Goal: Complete application form: Complete application form

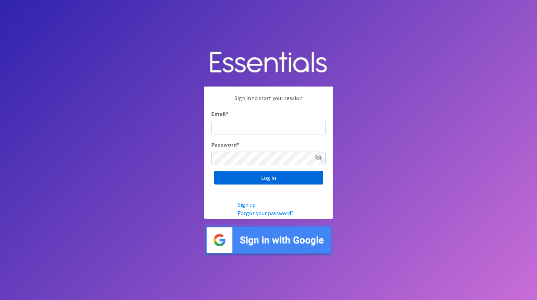
type input "[EMAIL_ADDRESS][DOMAIN_NAME]"
click at [293, 180] on input "Log in" at bounding box center [268, 178] width 109 height 14
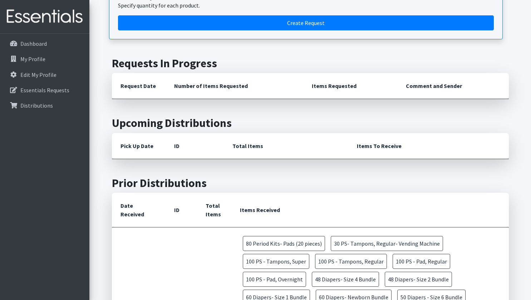
scroll to position [72, 0]
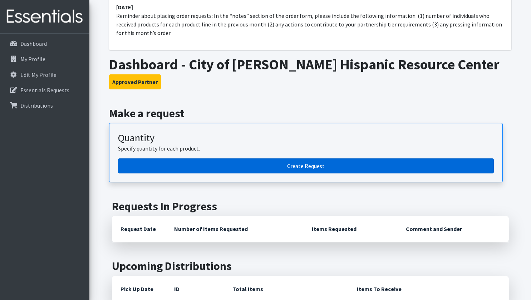
click at [326, 174] on link "Create Request" at bounding box center [306, 166] width 376 height 15
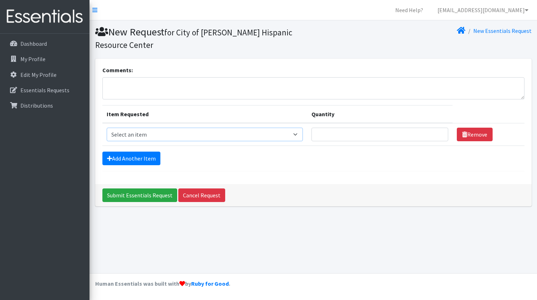
click at [298, 133] on select "Select an item Adult Incontinence - LARGE Bundle Adult Incontinence - MEDIUM Bu…" at bounding box center [205, 135] width 196 height 14
select select "14889"
click at [107, 128] on select "Select an item Adult Incontinence - LARGE Bundle Adult Incontinence - MEDIUM Bu…" at bounding box center [205, 135] width 196 height 14
click at [350, 133] on input "Quantity" at bounding box center [379, 135] width 137 height 14
type input "200"
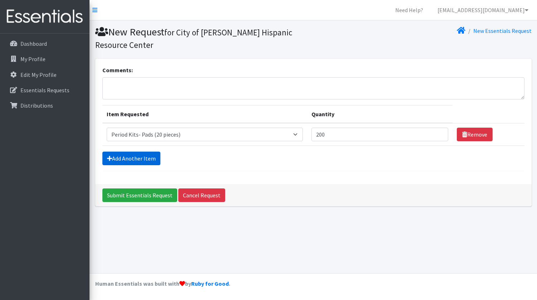
click at [155, 163] on link "Add Another Item" at bounding box center [131, 159] width 58 height 14
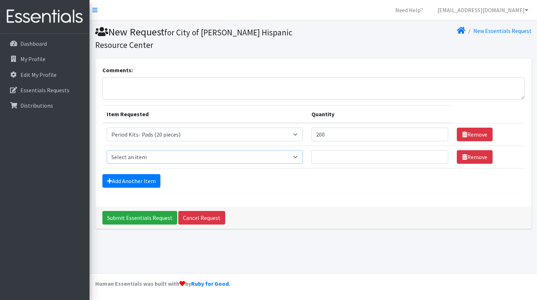
click at [299, 157] on select "Select an item Adult Incontinence - LARGE Bundle Adult Incontinence - MEDIUM Bu…" at bounding box center [205, 157] width 196 height 14
select select "2201"
click at [107, 150] on select "Select an item Adult Incontinence - LARGE Bundle Adult Incontinence - MEDIUM Bu…" at bounding box center [205, 157] width 196 height 14
click at [374, 152] on input "Quantity" at bounding box center [379, 157] width 137 height 14
type input "100"
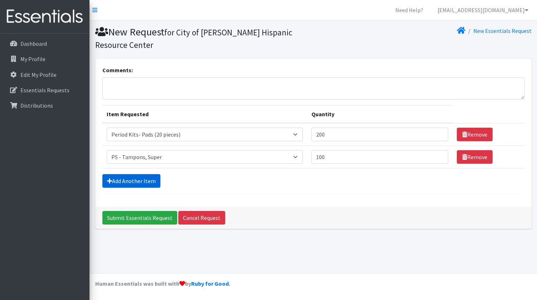
click at [133, 181] on link "Add Another Item" at bounding box center [131, 181] width 58 height 14
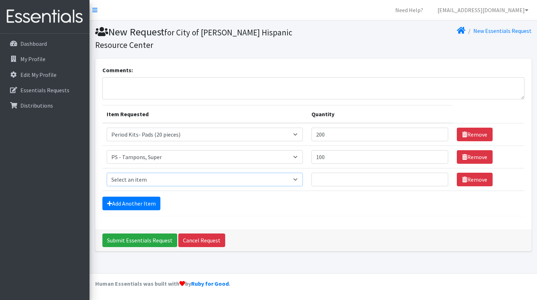
click at [273, 182] on select "Select an item Adult Incontinence - LARGE Bundle Adult Incontinence - MEDIUM Bu…" at bounding box center [205, 180] width 196 height 14
select select "2202"
click at [107, 173] on select "Select an item Adult Incontinence - LARGE Bundle Adult Incontinence - MEDIUM Bu…" at bounding box center [205, 180] width 196 height 14
click at [351, 180] on input "Quantity" at bounding box center [379, 180] width 137 height 14
type input "100"
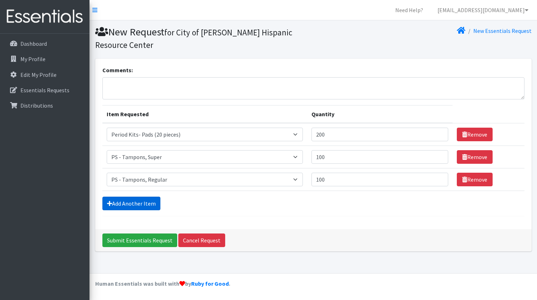
click at [122, 207] on link "Add Another Item" at bounding box center [131, 204] width 58 height 14
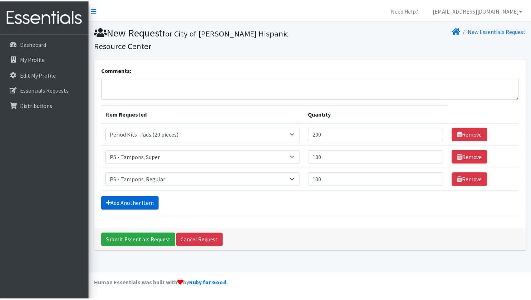
scroll to position [6, 0]
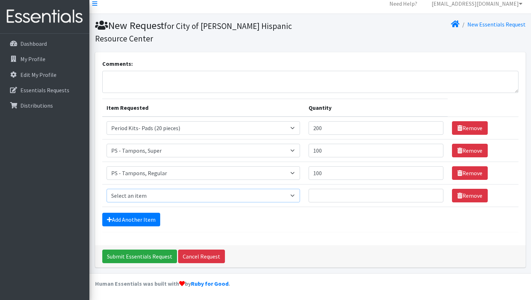
click at [172, 194] on select "Select an item Adult Incontinence - LARGE Bundle Adult Incontinence - MEDIUM Bu…" at bounding box center [204, 196] width 194 height 14
select select "2192"
click at [107, 189] on select "Select an item Adult Incontinence - LARGE Bundle Adult Incontinence - MEDIUM Bu…" at bounding box center [204, 196] width 194 height 14
click at [359, 197] on input "Quantity" at bounding box center [376, 196] width 135 height 14
type input "200"
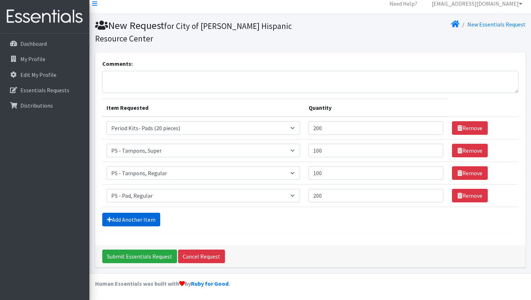
click at [123, 215] on link "Add Another Item" at bounding box center [131, 220] width 58 height 14
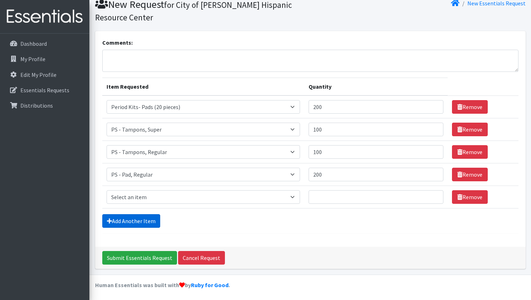
scroll to position [29, 0]
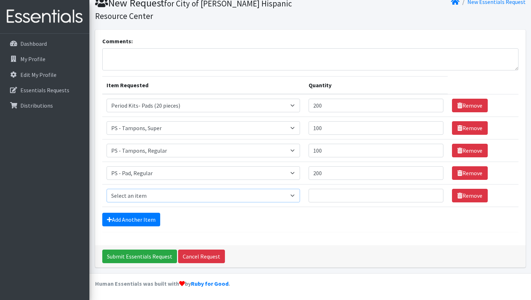
click at [152, 190] on select "Select an item Adult Incontinence - LARGE Bundle Adult Incontinence - MEDIUM Bu…" at bounding box center [204, 196] width 194 height 14
select select "1635"
click at [107, 189] on select "Select an item Adult Incontinence - LARGE Bundle Adult Incontinence - MEDIUM Bu…" at bounding box center [204, 196] width 194 height 14
click at [346, 195] on input "Quantity" at bounding box center [376, 196] width 135 height 14
type input "200"
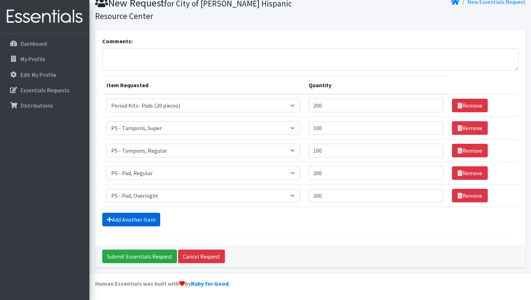
click at [133, 219] on link "Add Another Item" at bounding box center [131, 220] width 58 height 14
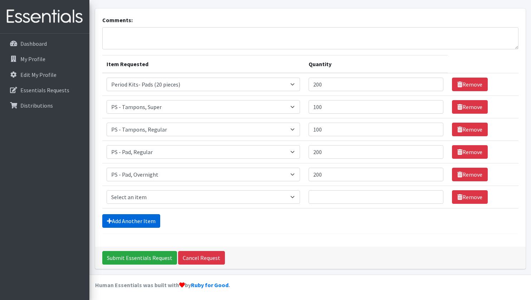
scroll to position [52, 0]
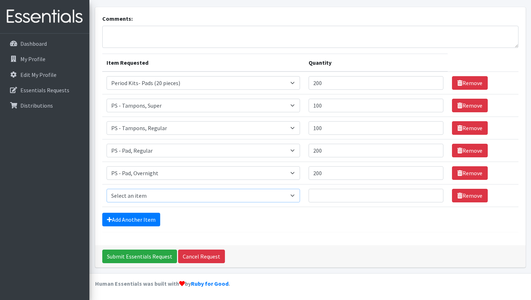
click at [223, 194] on select "Select an item Adult Incontinence - LARGE Bundle Adult Incontinence - MEDIUM Bu…" at bounding box center [204, 196] width 194 height 14
select select "1634"
click at [107, 189] on select "Select an item Adult Incontinence - LARGE Bundle Adult Incontinence - MEDIUM Bu…" at bounding box center [204, 196] width 194 height 14
click at [332, 193] on input "Quantity" at bounding box center [376, 196] width 135 height 14
type input "50"
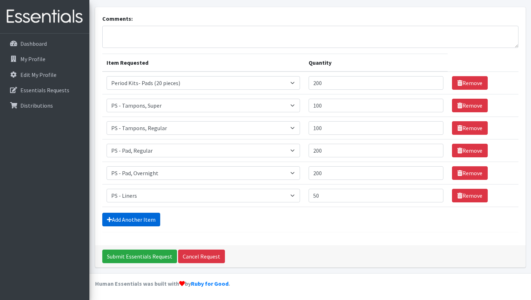
click at [125, 216] on link "Add Another Item" at bounding box center [131, 220] width 58 height 14
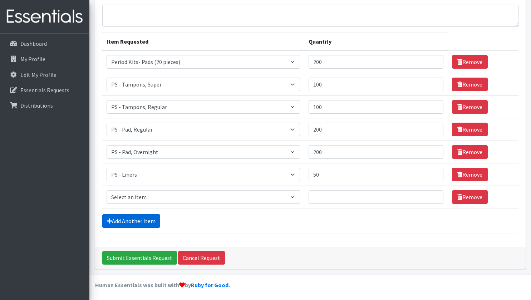
scroll to position [74, 0]
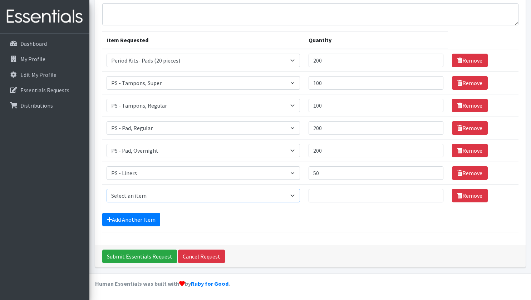
click at [162, 192] on select "Select an item Adult Incontinence - LARGE Bundle Adult Incontinence - MEDIUM Bu…" at bounding box center [204, 196] width 194 height 14
select select "14876"
click at [107, 189] on select "Select an item Adult Incontinence - LARGE Bundle Adult Incontinence - MEDIUM Bu…" at bounding box center [204, 196] width 194 height 14
drag, startPoint x: 373, startPoint y: 193, endPoint x: 379, endPoint y: 192, distance: 6.5
click at [374, 193] on input "Quantity" at bounding box center [376, 196] width 135 height 14
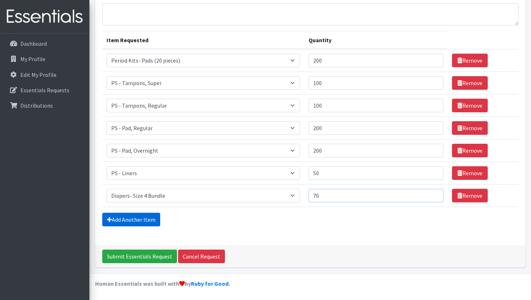
type input "70"
click at [121, 217] on link "Add Another Item" at bounding box center [131, 220] width 58 height 14
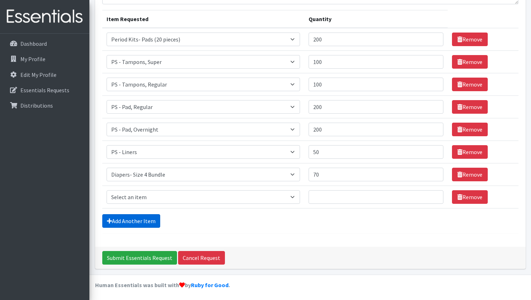
scroll to position [97, 0]
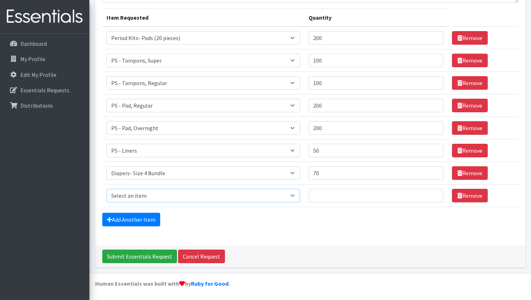
click at [293, 196] on select "Select an item Adult Incontinence - LARGE Bundle Adult Incontinence - MEDIUM Bu…" at bounding box center [204, 196] width 194 height 14
select select "14873"
click at [107, 189] on select "Select an item Adult Incontinence - LARGE Bundle Adult Incontinence - MEDIUM Bu…" at bounding box center [204, 196] width 194 height 14
click at [350, 198] on input "Quantity" at bounding box center [376, 196] width 135 height 14
type input "60"
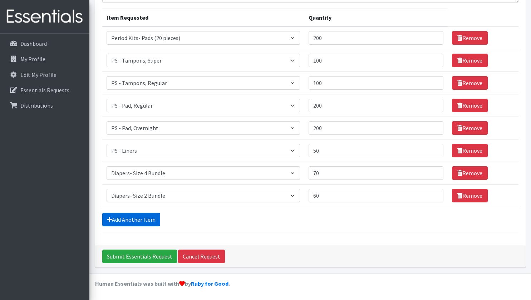
click at [132, 222] on link "Add Another Item" at bounding box center [131, 220] width 58 height 14
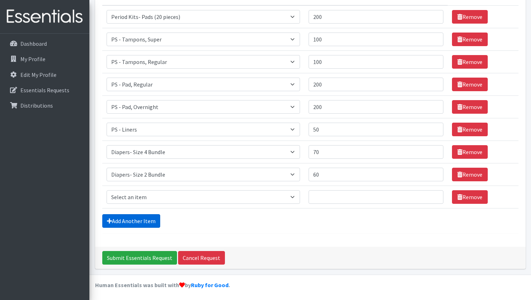
scroll to position [119, 0]
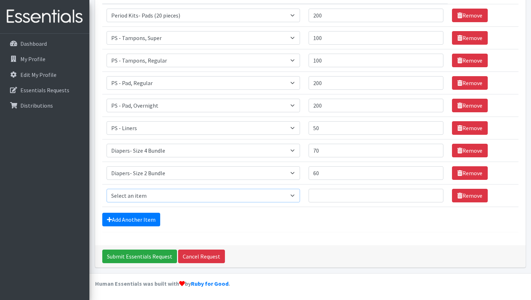
click at [169, 196] on select "Select an item Adult Incontinence - LARGE Bundle Adult Incontinence - MEDIUM Bu…" at bounding box center [204, 196] width 194 height 14
select select "14872"
click at [107, 189] on select "Select an item Adult Incontinence - LARGE Bundle Adult Incontinence - MEDIUM Bu…" at bounding box center [204, 196] width 194 height 14
click at [350, 196] on input "Quantity" at bounding box center [376, 196] width 135 height 14
type input "70"
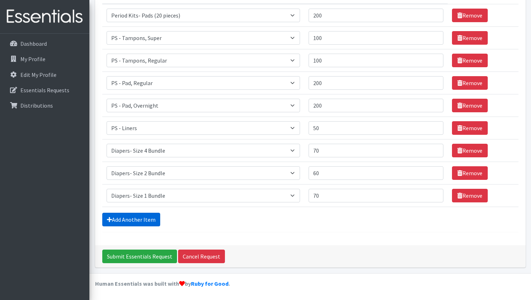
click at [144, 218] on link "Add Another Item" at bounding box center [131, 220] width 58 height 14
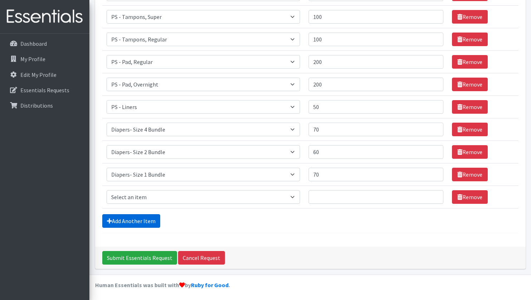
scroll to position [142, 0]
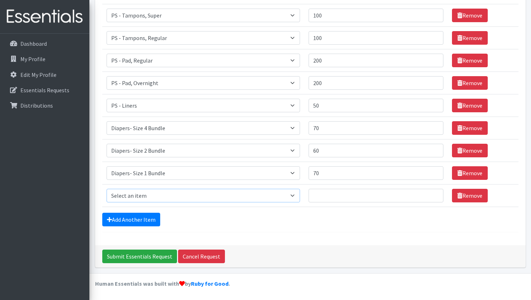
click at [189, 196] on select "Select an item Adult Incontinence - LARGE Bundle Adult Incontinence - MEDIUM Bu…" at bounding box center [204, 196] width 194 height 14
select select "14875"
click at [107, 189] on select "Select an item Adult Incontinence - LARGE Bundle Adult Incontinence - MEDIUM Bu…" at bounding box center [204, 196] width 194 height 14
click at [336, 193] on input "Quantity" at bounding box center [376, 196] width 135 height 14
type input "5"
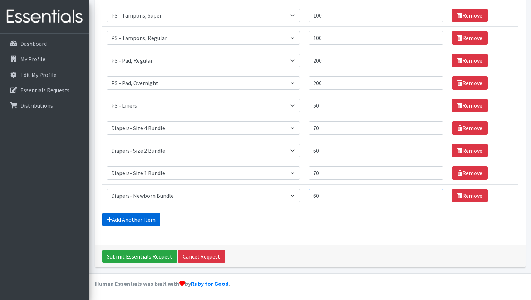
type input "60"
click at [127, 218] on link "Add Another Item" at bounding box center [131, 220] width 58 height 14
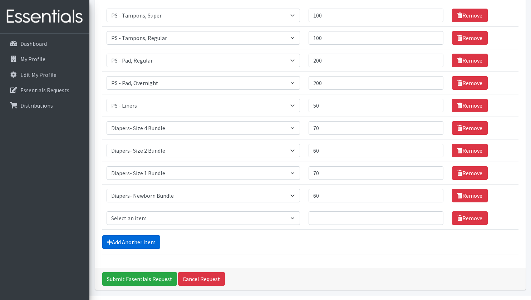
scroll to position [164, 0]
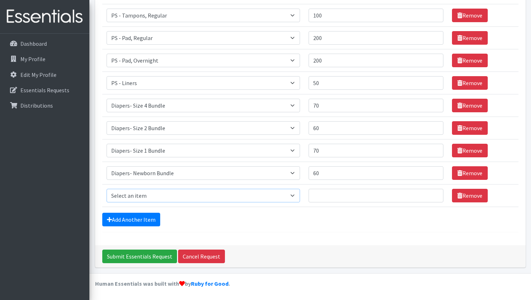
click at [264, 198] on select "Select an item Adult Incontinence - LARGE Bundle Adult Incontinence - MEDIUM Bu…" at bounding box center [204, 196] width 194 height 14
select select "14878"
click at [107, 189] on select "Select an item Adult Incontinence - LARGE Bundle Adult Incontinence - MEDIUM Bu…" at bounding box center [204, 196] width 194 height 14
click at [346, 198] on input "Quantity" at bounding box center [376, 196] width 135 height 14
type input "100"
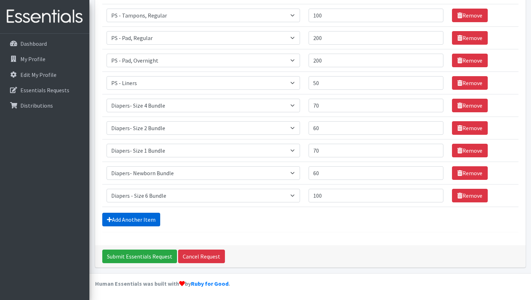
click at [124, 221] on link "Add Another Item" at bounding box center [131, 220] width 58 height 14
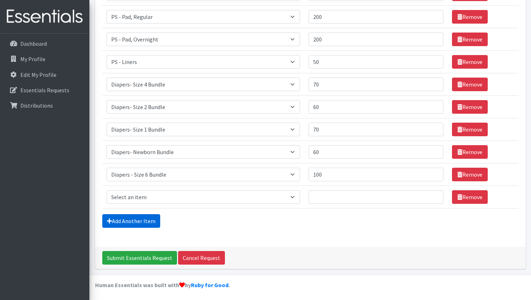
scroll to position [187, 0]
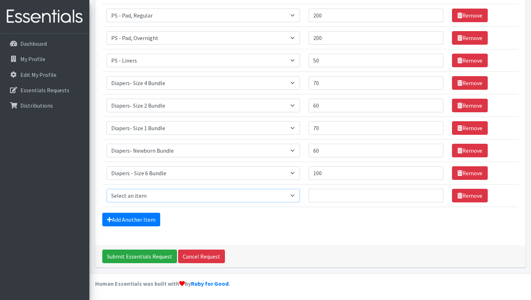
click at [163, 195] on select "Select an item Adult Incontinence - LARGE Bundle Adult Incontinence - MEDIUM Bu…" at bounding box center [204, 196] width 194 height 14
select select "14877"
click at [107, 189] on select "Select an item Adult Incontinence - LARGE Bundle Adult Incontinence - MEDIUM Bu…" at bounding box center [204, 196] width 194 height 14
click at [344, 198] on input "Quantity" at bounding box center [376, 196] width 135 height 14
type input "100"
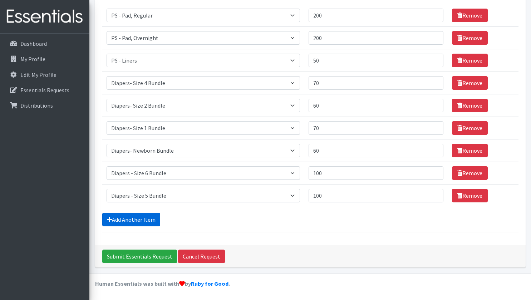
click at [143, 217] on link "Add Another Item" at bounding box center [131, 220] width 58 height 14
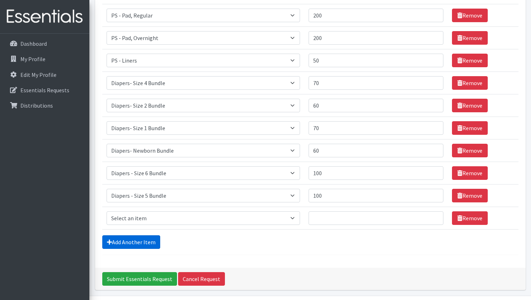
scroll to position [209, 0]
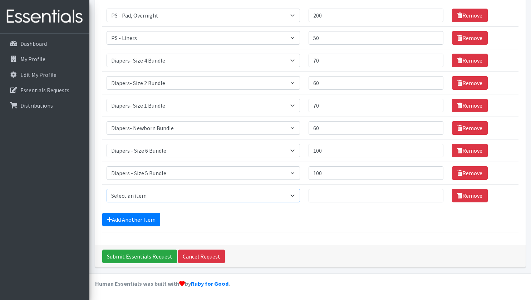
click at [188, 195] on select "Select an item Adult Incontinence - LARGE Bundle Adult Incontinence - MEDIUM Bu…" at bounding box center [204, 196] width 194 height 14
select select "14874"
click at [107, 189] on select "Select an item Adult Incontinence - LARGE Bundle Adult Incontinence - MEDIUM Bu…" at bounding box center [204, 196] width 194 height 14
click at [337, 196] on input "Quantity" at bounding box center [376, 196] width 135 height 14
type input "70"
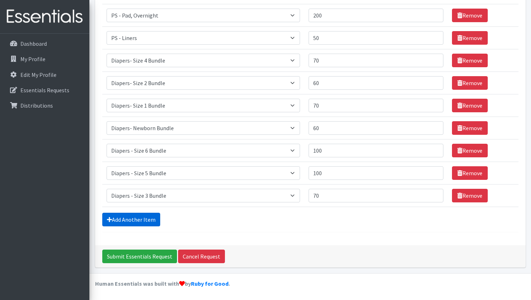
click at [144, 214] on link "Add Another Item" at bounding box center [131, 220] width 58 height 14
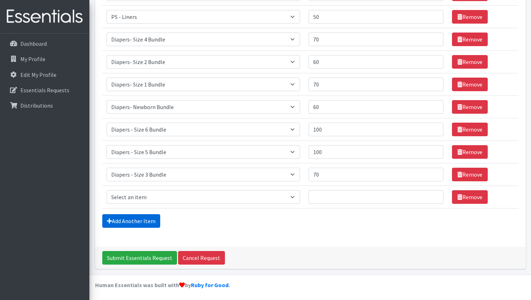
scroll to position [232, 0]
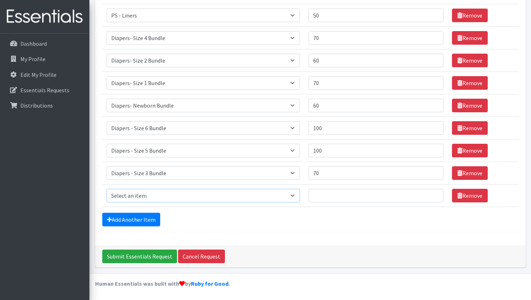
click at [157, 194] on select "Select an item Adult Incontinence - LARGE Bundle Adult Incontinence - MEDIUM Bu…" at bounding box center [204, 196] width 194 height 14
select select "14881"
click at [107, 189] on select "Select an item Adult Incontinence - LARGE Bundle Adult Incontinence - MEDIUM Bu…" at bounding box center [204, 196] width 194 height 14
click at [346, 197] on input "Quantity" at bounding box center [376, 196] width 135 height 14
type input "70"
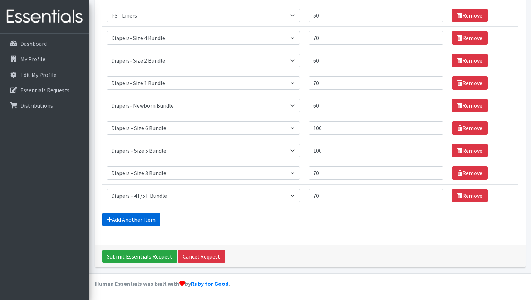
click at [132, 216] on link "Add Another Item" at bounding box center [131, 220] width 58 height 14
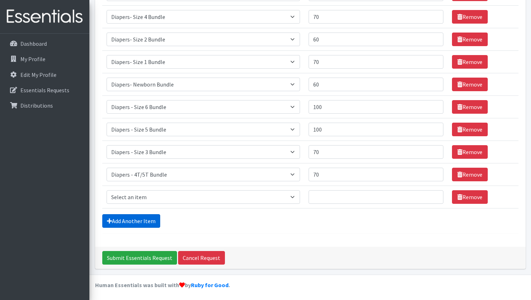
scroll to position [254, 0]
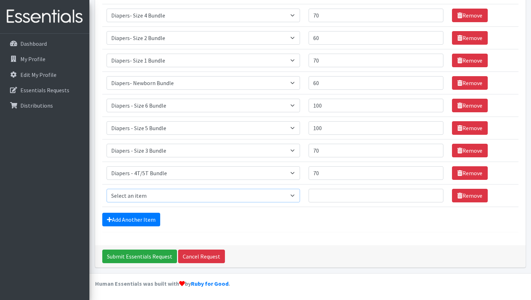
click at [167, 198] on select "Select an item Adult Incontinence - LARGE Bundle Adult Incontinence - MEDIUM Bu…" at bounding box center [204, 196] width 194 height 14
click at [107, 189] on select "Select an item Adult Incontinence - LARGE Bundle Adult Incontinence - MEDIUM Bu…" at bounding box center [204, 196] width 194 height 14
click at [346, 194] on input "Quantity" at bounding box center [376, 196] width 135 height 14
click at [239, 192] on select "Select an item Adult Incontinence - LARGE Bundle Adult Incontinence - MEDIUM Bu…" at bounding box center [204, 196] width 194 height 14
select select "14880"
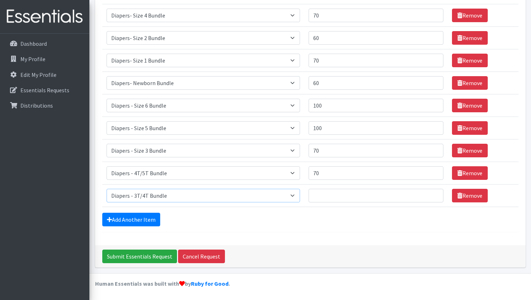
click at [107, 189] on select "Select an item Adult Incontinence - LARGE Bundle Adult Incontinence - MEDIUM Bu…" at bounding box center [204, 196] width 194 height 14
click at [325, 198] on input "Quantity" at bounding box center [376, 196] width 135 height 14
type input "50"
click at [127, 217] on link "Add Another Item" at bounding box center [131, 220] width 58 height 14
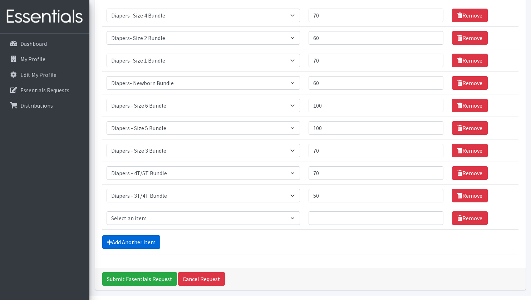
scroll to position [277, 0]
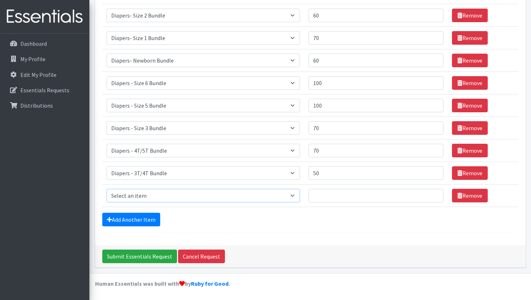
click at [169, 195] on select "Select an item Adult Incontinence - LARGE Bundle Adult Incontinence - MEDIUM Bu…" at bounding box center [204, 196] width 194 height 14
select select "14879"
click at [107, 189] on select "Select an item Adult Incontinence - LARGE Bundle Adult Incontinence - MEDIUM Bu…" at bounding box center [204, 196] width 194 height 14
click at [337, 191] on input "Quantity" at bounding box center [376, 196] width 135 height 14
type input "50"
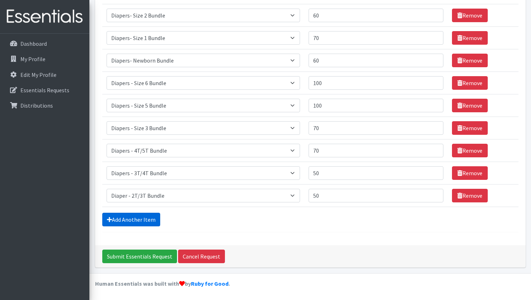
click at [132, 222] on link "Add Another Item" at bounding box center [131, 220] width 58 height 14
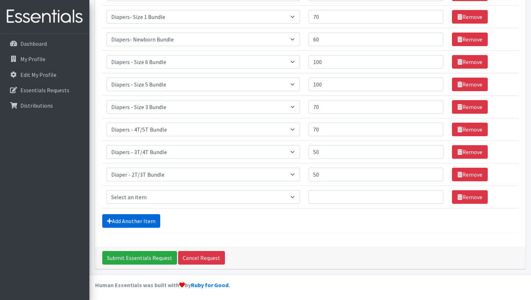
scroll to position [300, 0]
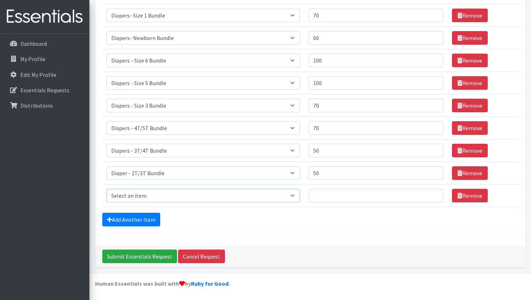
click at [171, 192] on select "Select an item Adult Incontinence - LARGE Bundle Adult Incontinence - MEDIUM Bu…" at bounding box center [204, 196] width 194 height 14
select select "15373"
click at [107, 189] on select "Select an item Adult Incontinence - LARGE Bundle Adult Incontinence - MEDIUM Bu…" at bounding box center [204, 196] width 194 height 14
click at [337, 197] on input "Quantity" at bounding box center [376, 196] width 135 height 14
type input "40"
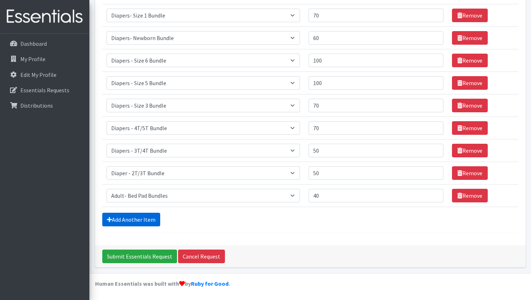
click at [127, 218] on link "Add Another Item" at bounding box center [131, 220] width 58 height 14
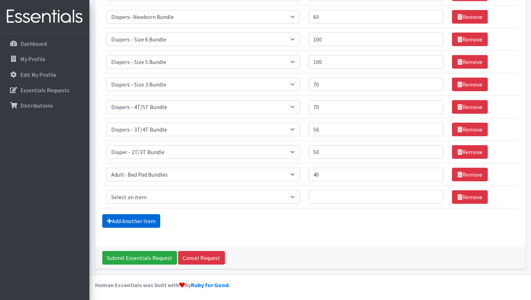
scroll to position [322, 0]
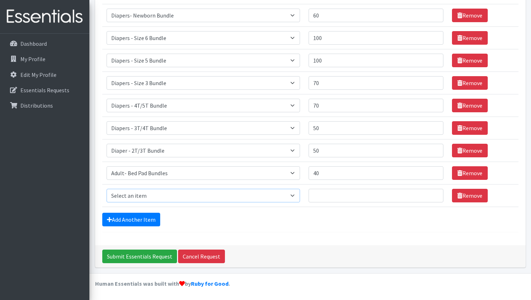
click at [202, 198] on select "Select an item Adult Incontinence - LARGE Bundle Adult Incontinence - MEDIUM Bu…" at bounding box center [204, 196] width 194 height 14
select select "14886"
click at [107, 189] on select "Select an item Adult Incontinence - LARGE Bundle Adult Incontinence - MEDIUM Bu…" at bounding box center [204, 196] width 194 height 14
click at [353, 197] on input "Quantity" at bounding box center [376, 196] width 135 height 14
type input "50"
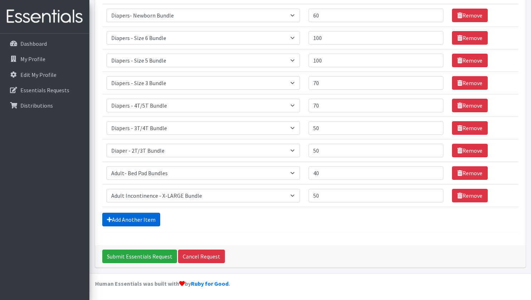
click at [154, 219] on link "Add Another Item" at bounding box center [131, 220] width 58 height 14
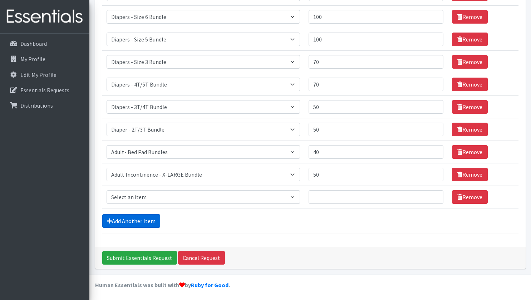
scroll to position [345, 0]
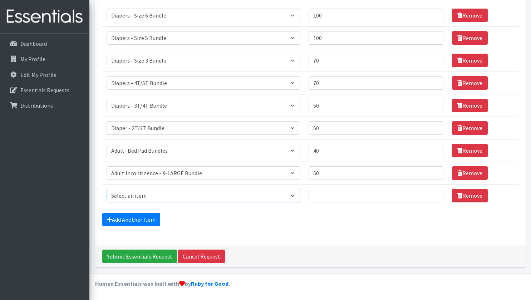
click at [178, 195] on select "Select an item Adult Incontinence - LARGE Bundle Adult Incontinence - MEDIUM Bu…" at bounding box center [204, 196] width 194 height 14
select select "14884"
click at [107, 189] on select "Select an item Adult Incontinence - LARGE Bundle Adult Incontinence - MEDIUM Bu…" at bounding box center [204, 196] width 194 height 14
click at [334, 190] on input "Quantity" at bounding box center [376, 196] width 135 height 14
type input "50"
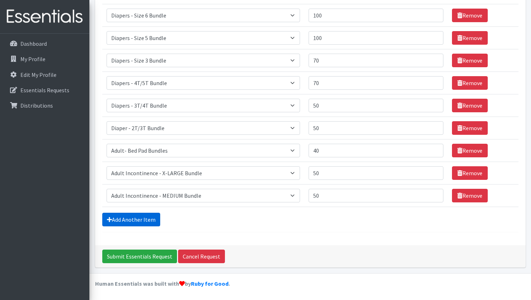
click at [148, 218] on link "Add Another Item" at bounding box center [131, 220] width 58 height 14
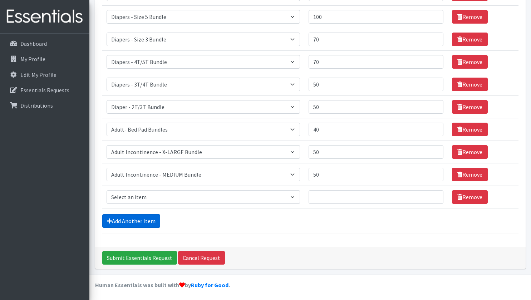
scroll to position [367, 0]
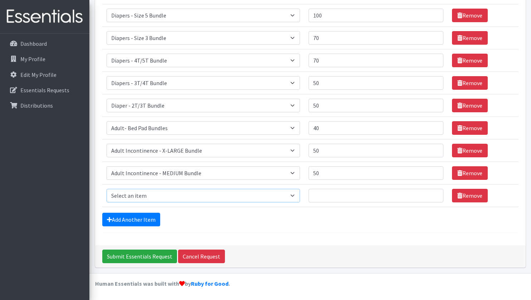
click at [189, 196] on select "Select an item Adult Incontinence - LARGE Bundle Adult Incontinence - MEDIUM Bu…" at bounding box center [204, 196] width 194 height 14
select select "14885"
click at [107, 189] on select "Select an item Adult Incontinence - LARGE Bundle Adult Incontinence - MEDIUM Bu…" at bounding box center [204, 196] width 194 height 14
click at [410, 194] on input "Quantity" at bounding box center [376, 196] width 135 height 14
type input "60"
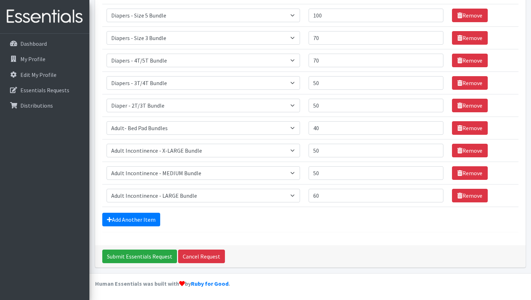
click at [132, 221] on link "Add Another Item" at bounding box center [131, 220] width 58 height 14
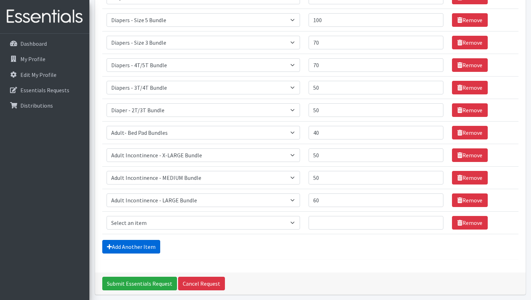
scroll to position [354, 0]
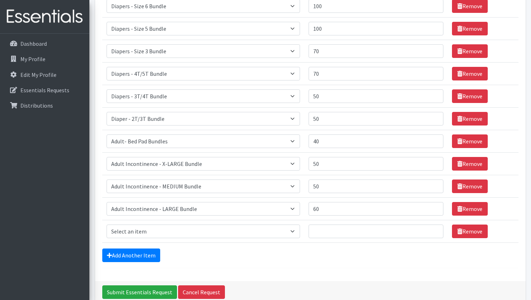
click at [240, 223] on td "Item Requested Select an item Adult Incontinence - LARGE Bundle Adult Incontine…" at bounding box center [203, 231] width 202 height 23
click at [237, 227] on select "Select an item Adult Incontinence - LARGE Bundle Adult Incontinence - MEDIUM Bu…" at bounding box center [204, 232] width 194 height 14
click at [378, 252] on div "Add Another Item" at bounding box center [310, 256] width 417 height 14
drag, startPoint x: 472, startPoint y: 232, endPoint x: 464, endPoint y: 234, distance: 7.8
click at [472, 233] on link "Remove" at bounding box center [470, 232] width 36 height 14
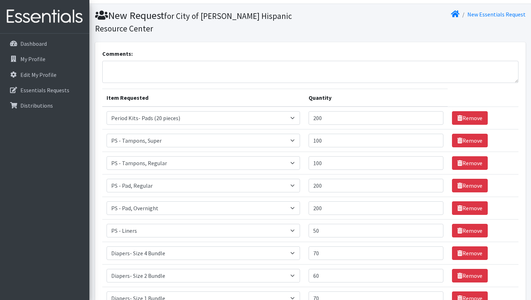
scroll to position [0, 0]
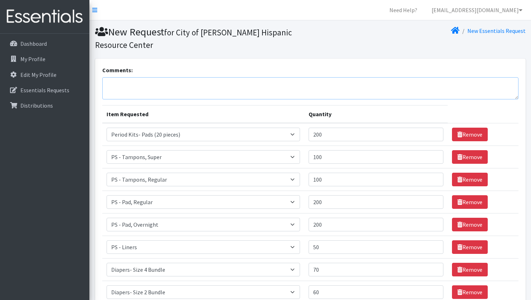
click at [147, 92] on textarea "Comments:" at bounding box center [310, 88] width 417 height 22
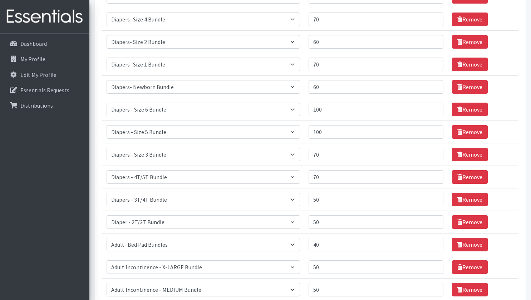
scroll to position [367, 0]
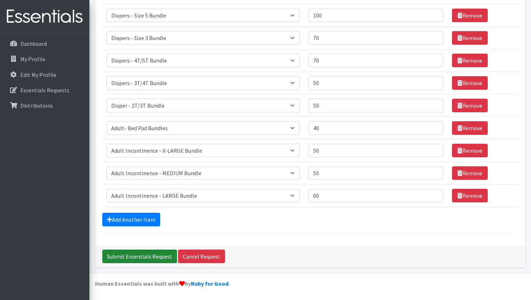
type textarea "We helped 100 women with their children, it was a huge success and everyone was…"
click at [152, 258] on input "Submit Essentials Request" at bounding box center [139, 257] width 75 height 14
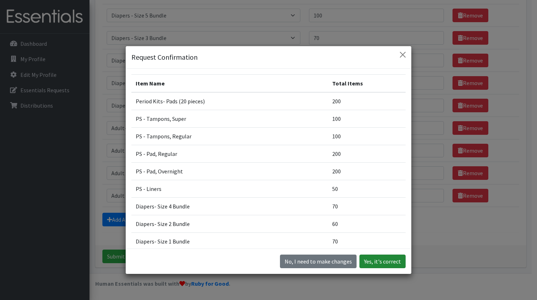
click at [380, 262] on button "Yes, it's correct" at bounding box center [382, 262] width 46 height 14
